Goal: Navigation & Orientation: Find specific page/section

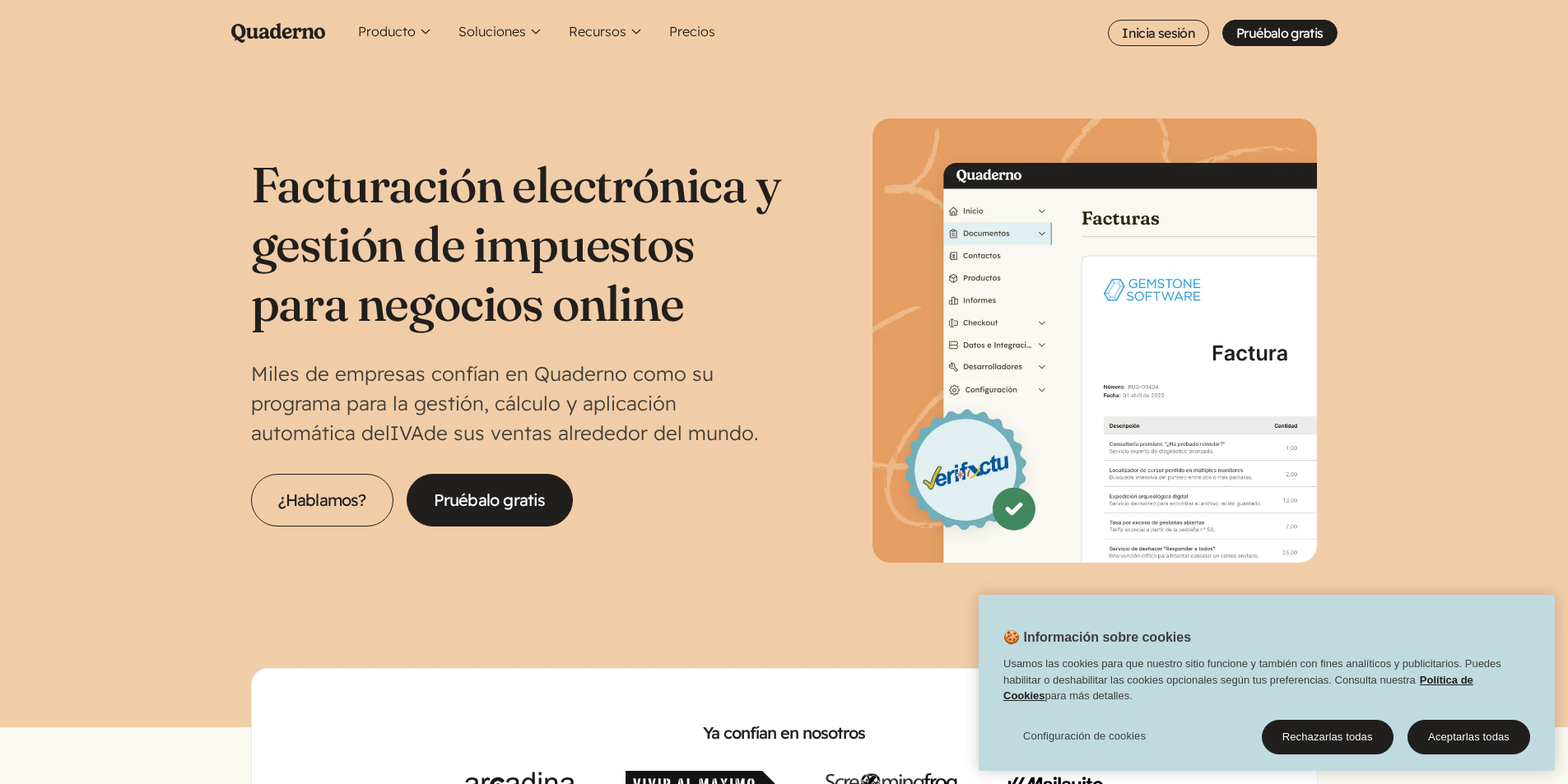
click at [256, 35] on icon "Main menu" at bounding box center [278, 33] width 94 height 20
click at [1360, 735] on button "Rechazarlas todas" at bounding box center [1327, 738] width 132 height 35
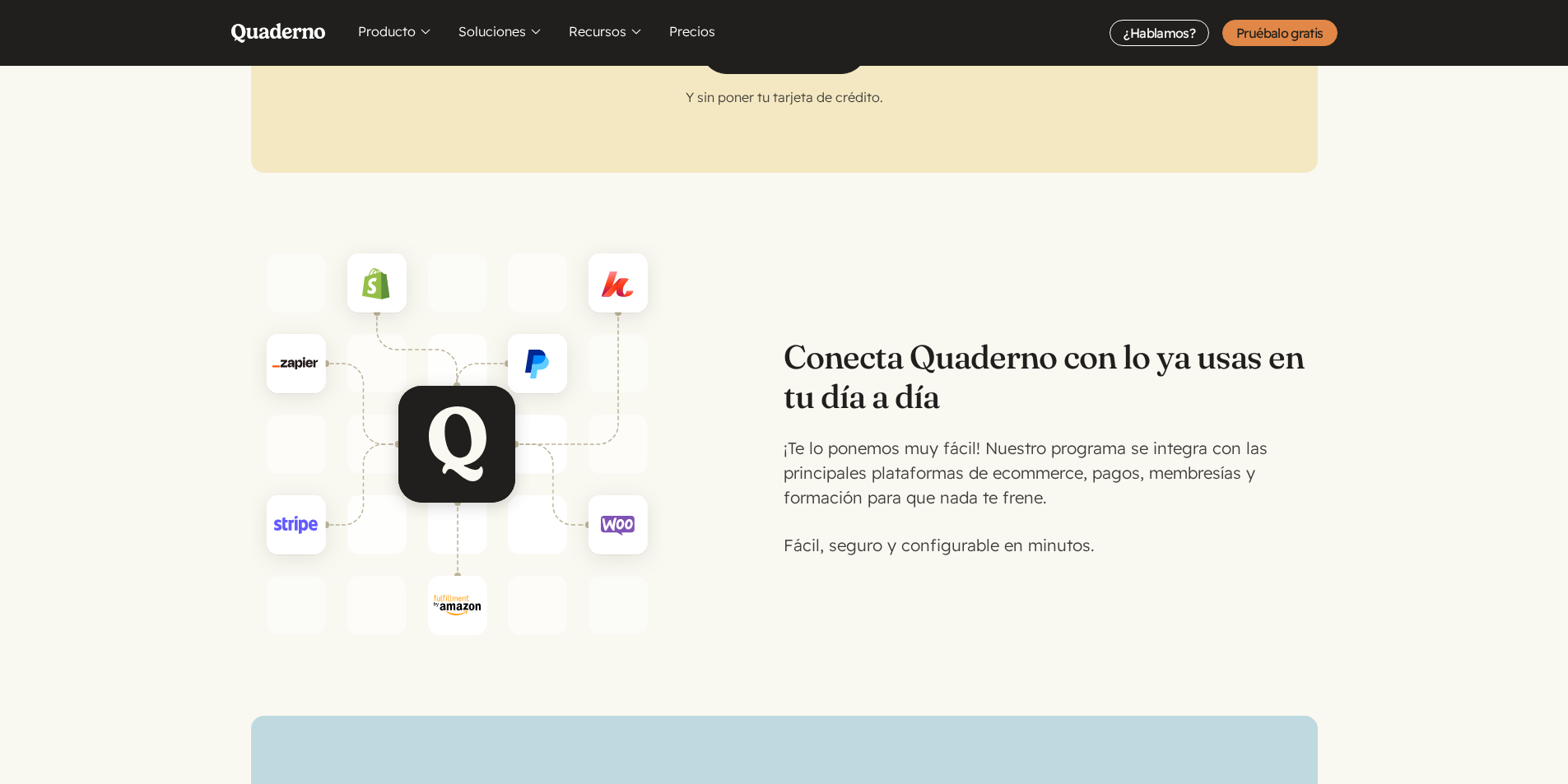
scroll to position [2963, 0]
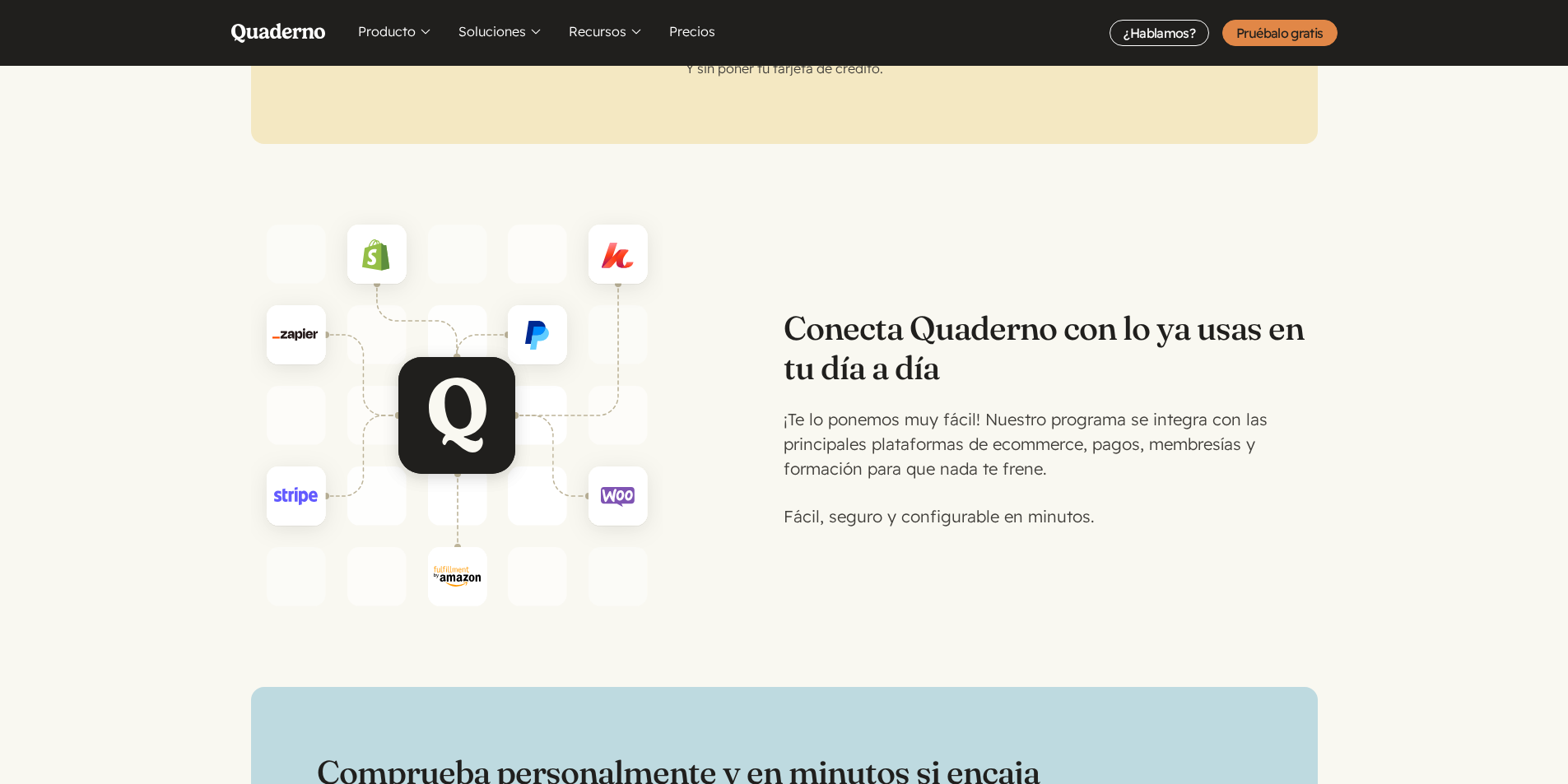
click at [907, 324] on h3 "Conecta Quaderno con lo ya usas en tu día a día" at bounding box center [1049, 348] width 533 height 79
click at [931, 362] on h3 "Conecta Quaderno con lo ya usas en tu día a día" at bounding box center [1049, 348] width 533 height 79
click at [924, 504] on p "Fácil, seguro y configurable en minutos." at bounding box center [1049, 517] width 533 height 25
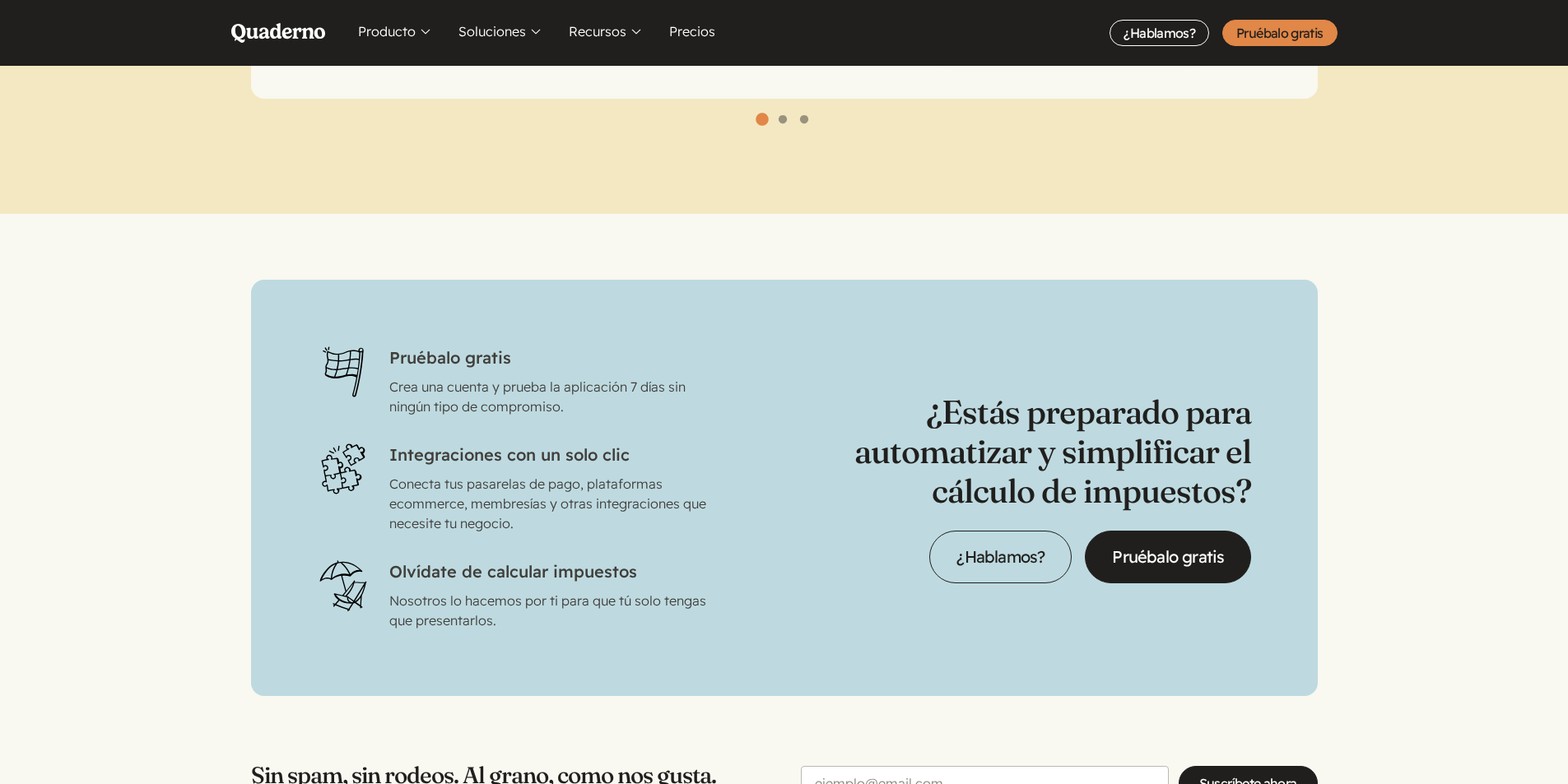
scroll to position [5021, 0]
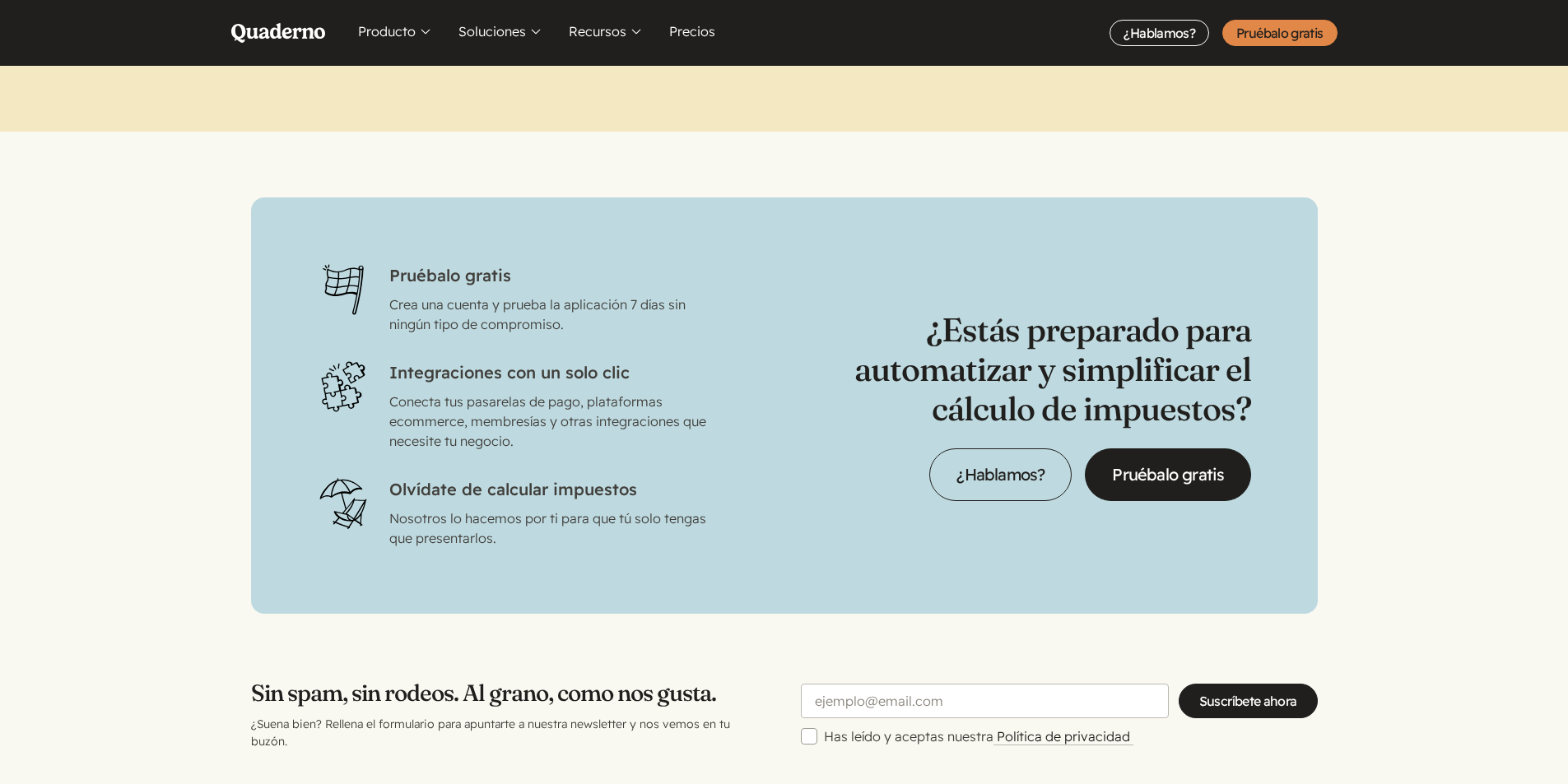
click at [450, 402] on p "Conecta tus pasarelas de pago, plataformas ecommerce, membresías y otras integr…" at bounding box center [548, 421] width 318 height 59
click at [324, 366] on icon "Puzzles icon" at bounding box center [343, 387] width 52 height 52
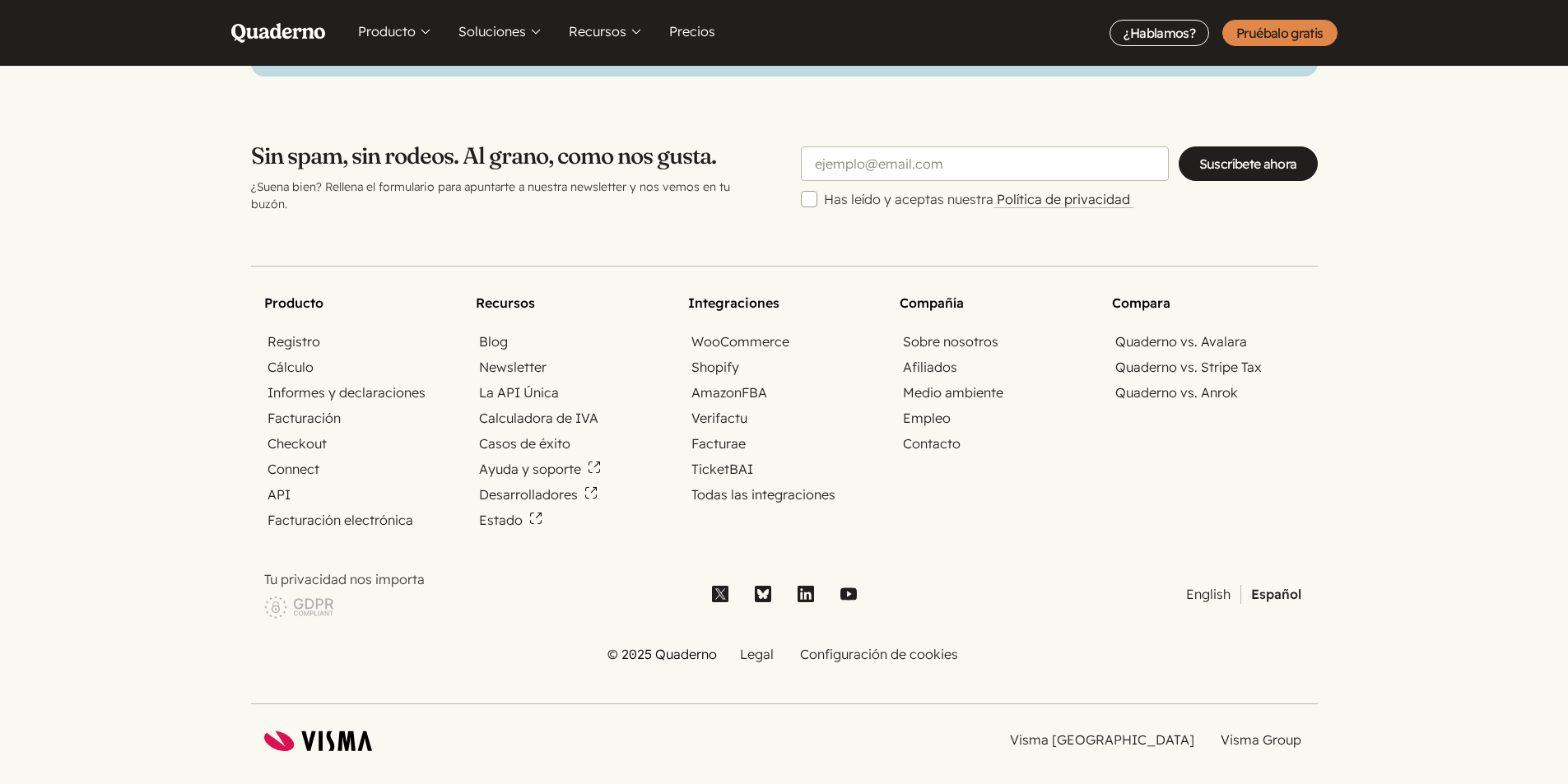
scroll to position [5559, 0]
click at [275, 460] on link "Connect" at bounding box center [293, 469] width 58 height 19
